Goal: Check status: Check status

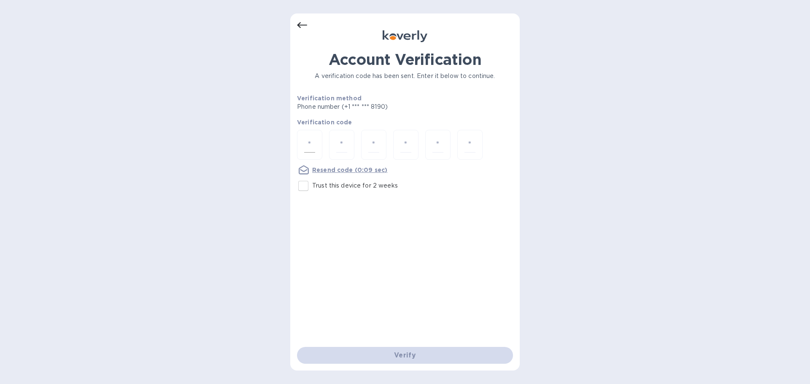
click at [301, 139] on div at bounding box center [309, 145] width 25 height 30
type input "3"
type input "6"
type input "7"
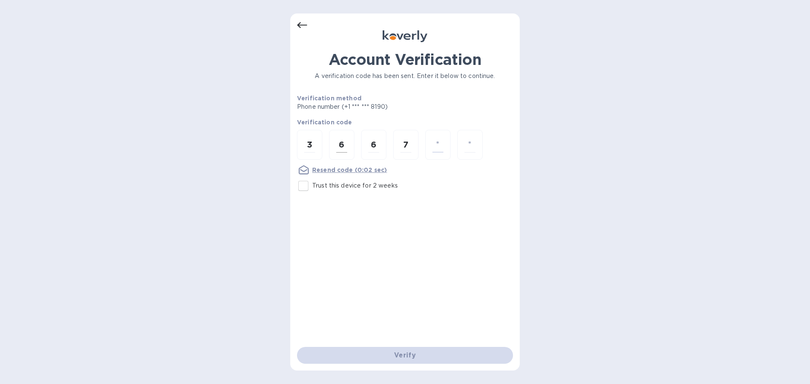
type input "1"
type input "2"
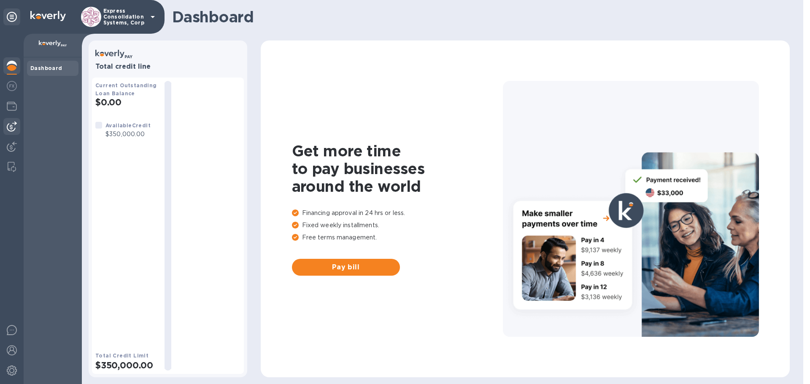
click at [13, 125] on img at bounding box center [12, 126] width 10 height 10
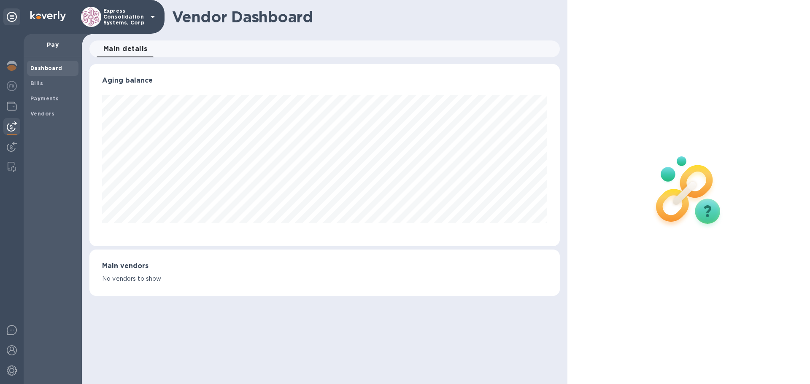
scroll to position [182, 470]
click at [38, 99] on b "Payments" at bounding box center [44, 98] width 28 height 6
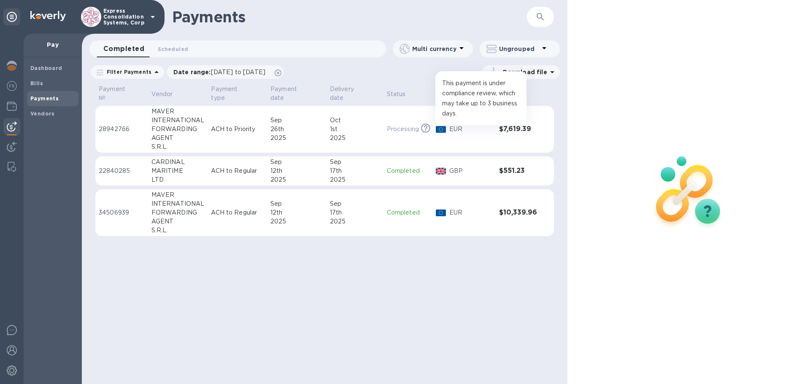
click at [429, 124] on icon at bounding box center [425, 128] width 9 height 9
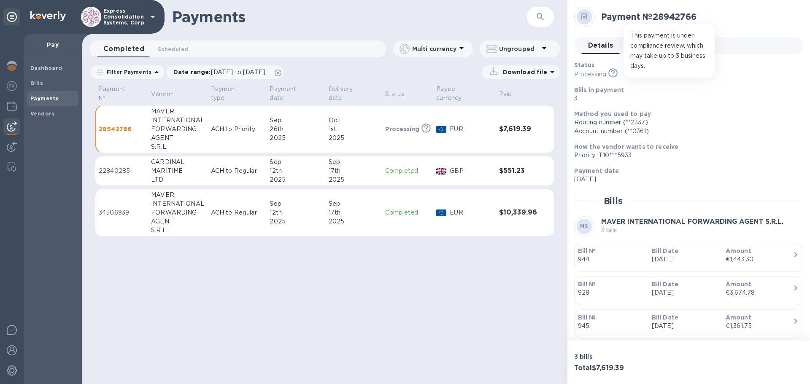
click at [612, 70] on icon at bounding box center [612, 72] width 9 height 9
